Goal: Check status

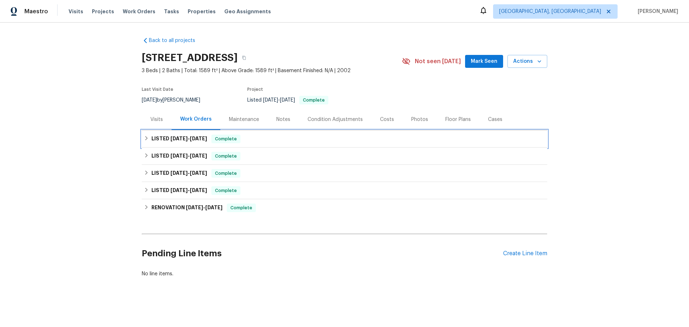
click at [189, 141] on h6 "LISTED [DATE] - [DATE]" at bounding box center [179, 138] width 56 height 9
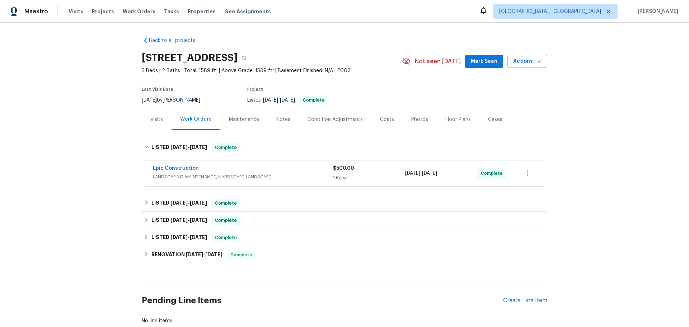
click at [203, 177] on span "LANDSCAPING_MAINTENANCE, HARDSCAPE_LANDSCAPE" at bounding box center [243, 176] width 180 height 7
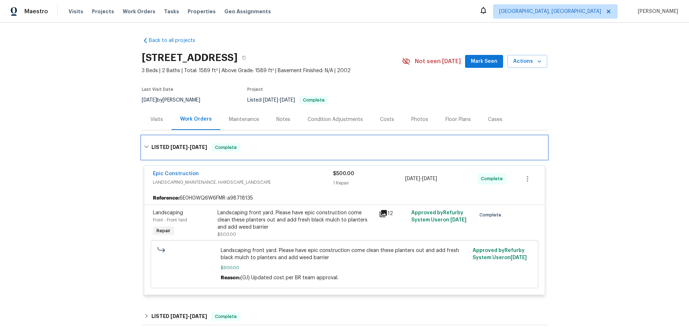
click at [180, 142] on div "LISTED [DATE] - [DATE] Complete" at bounding box center [344, 147] width 405 height 23
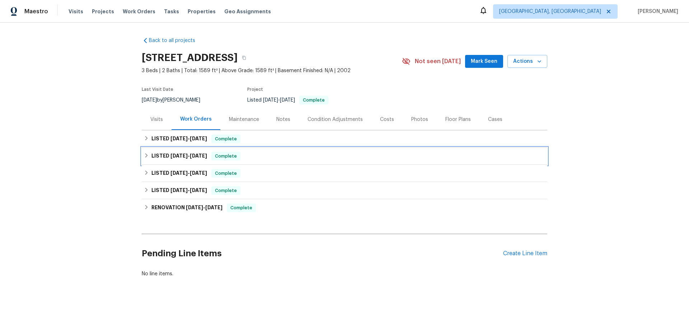
click at [186, 158] on h6 "LISTED [DATE] - [DATE]" at bounding box center [179, 156] width 56 height 9
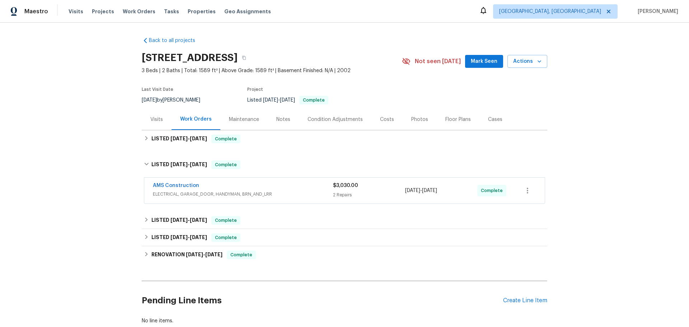
click at [202, 196] on span "ELECTRICAL, GARAGE_DOOR, HANDYMAN, BRN_AND_LRR" at bounding box center [243, 193] width 180 height 7
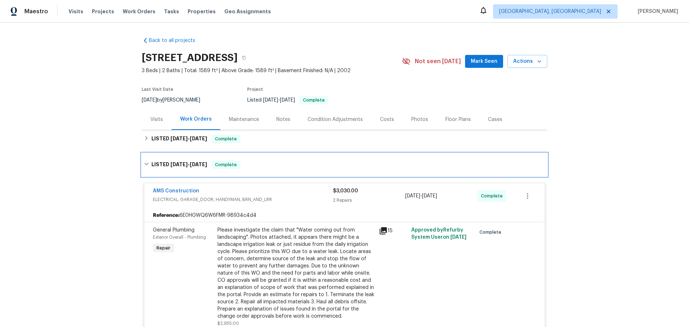
click at [181, 162] on span "[DATE]" at bounding box center [178, 164] width 17 height 5
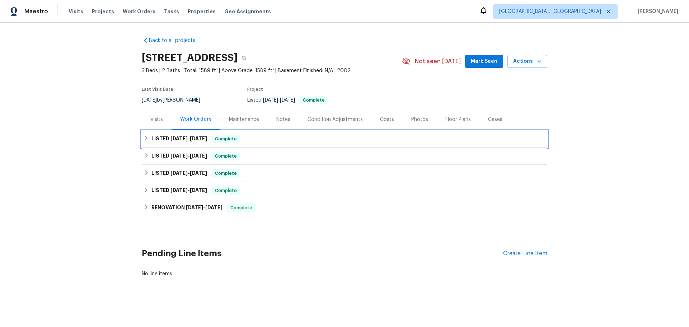
click at [192, 140] on span "[DATE]" at bounding box center [198, 138] width 17 height 5
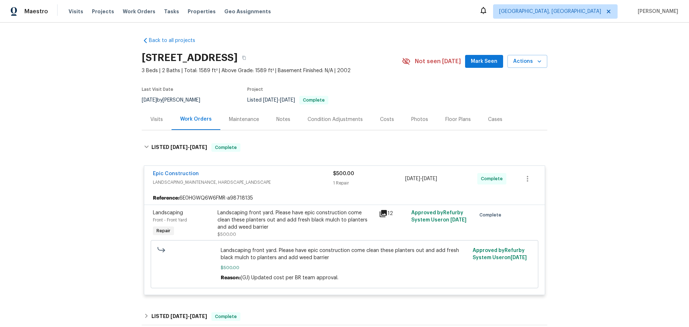
click at [579, 235] on div "Back to all projects [STREET_ADDRESS] 3 Beds | 2 Baths | Total: 1589 ft² | Abov…" at bounding box center [344, 175] width 689 height 304
click at [153, 117] on div "Visits" at bounding box center [156, 119] width 13 height 7
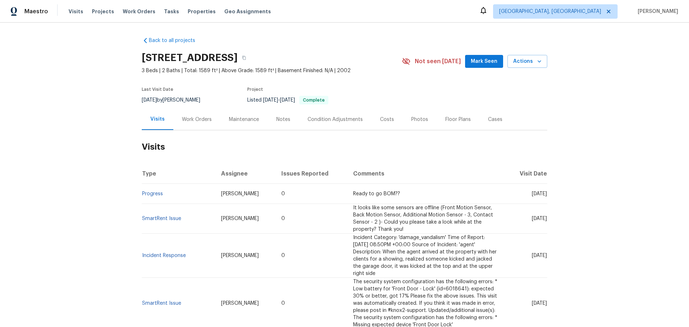
click at [235, 123] on div "Maintenance" at bounding box center [243, 119] width 47 height 21
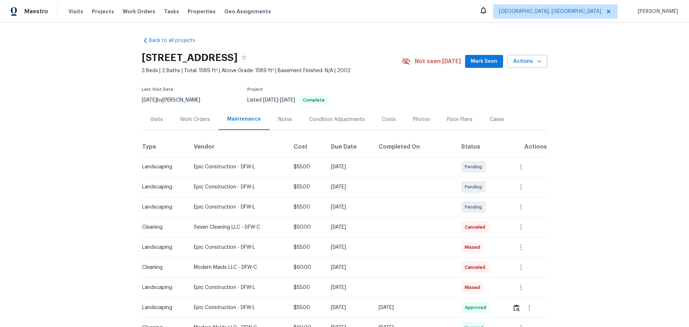
click at [98, 118] on div "Back to all projects [STREET_ADDRESS] 3 Beds | 2 Baths | Total: 1589 ft² | Abov…" at bounding box center [344, 175] width 689 height 304
click at [199, 121] on div "Work Orders" at bounding box center [195, 119] width 30 height 7
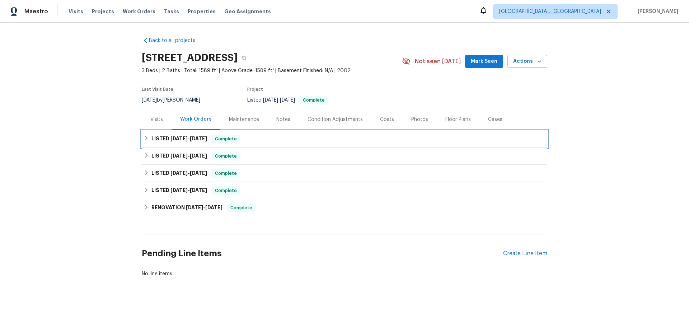
click at [182, 137] on span "[DATE]" at bounding box center [178, 138] width 17 height 5
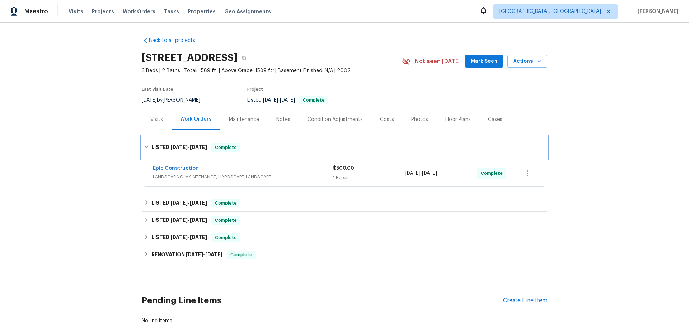
click at [183, 144] on h6 "LISTED [DATE] - [DATE]" at bounding box center [179, 147] width 56 height 9
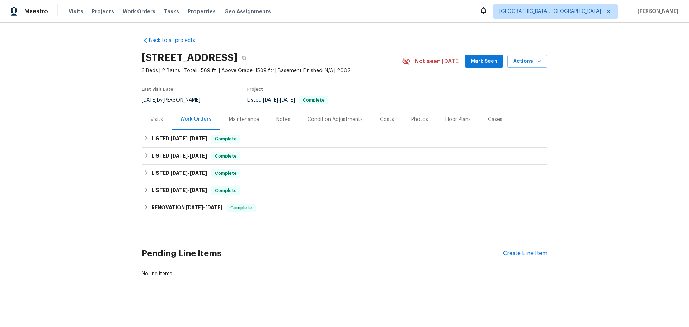
click at [96, 144] on div "Back to all projects [STREET_ADDRESS] 3 Beds | 2 Baths | Total: 1589 ft² | Abov…" at bounding box center [344, 174] width 689 height 303
